Goal: Navigation & Orientation: Find specific page/section

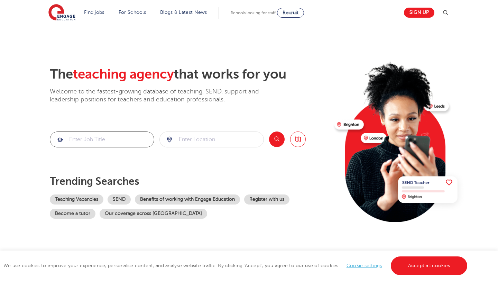
click at [132, 138] on input "search" at bounding box center [102, 139] width 104 height 15
click at [96, 198] on link "Teaching Vacancies" at bounding box center [77, 199] width 54 height 10
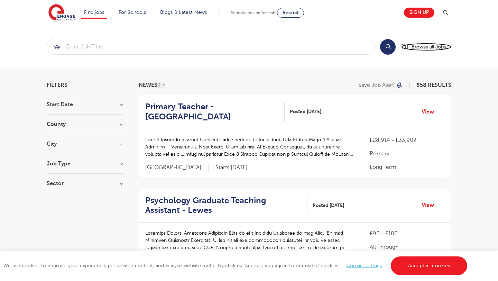
click at [411, 49] on span "Browse all Jobs" at bounding box center [428, 47] width 34 height 8
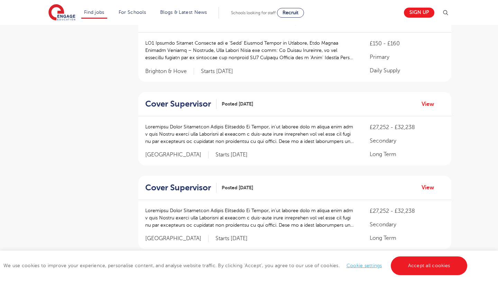
scroll to position [408, 0]
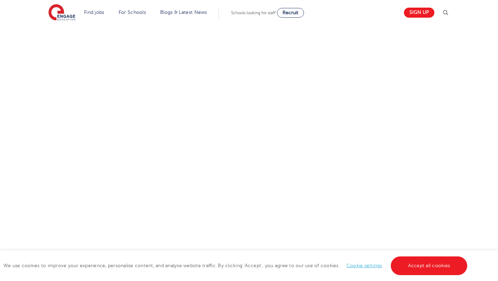
scroll to position [87, 0]
